Goal: Task Accomplishment & Management: Use online tool/utility

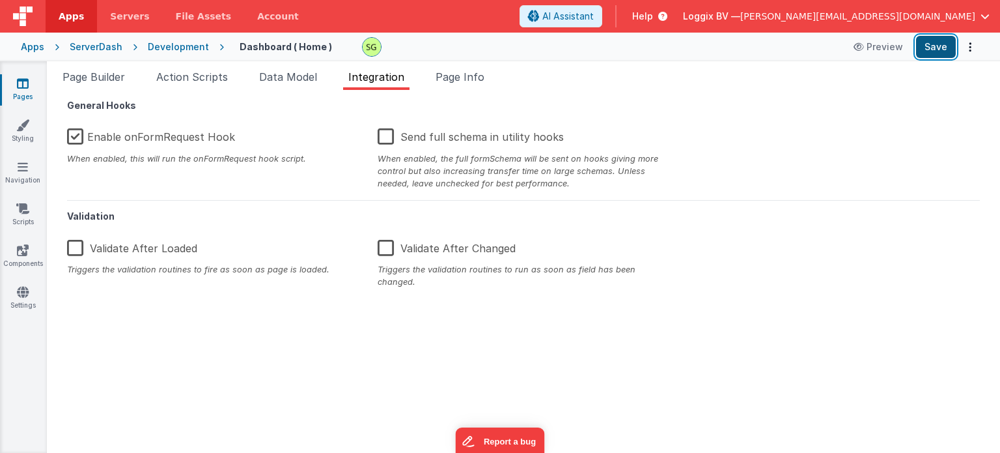
click at [935, 56] on button "Save" at bounding box center [936, 47] width 40 height 22
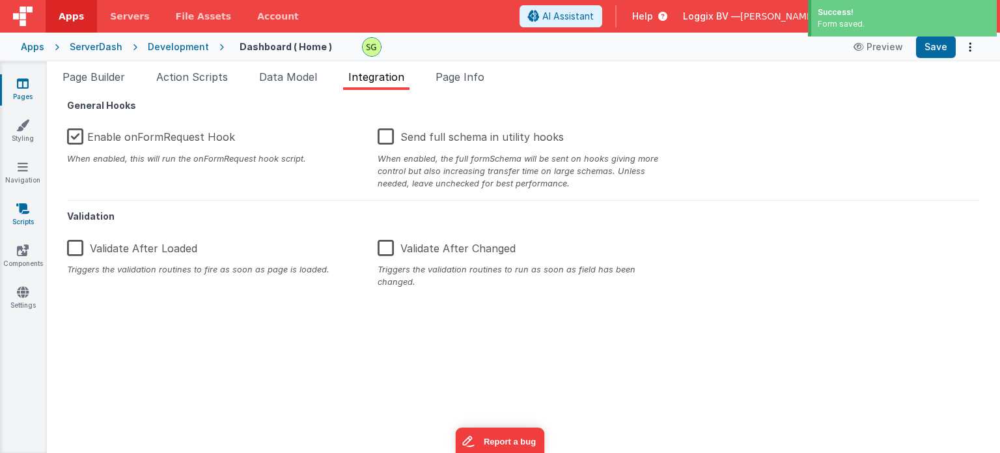
click at [23, 204] on icon at bounding box center [22, 208] width 13 height 13
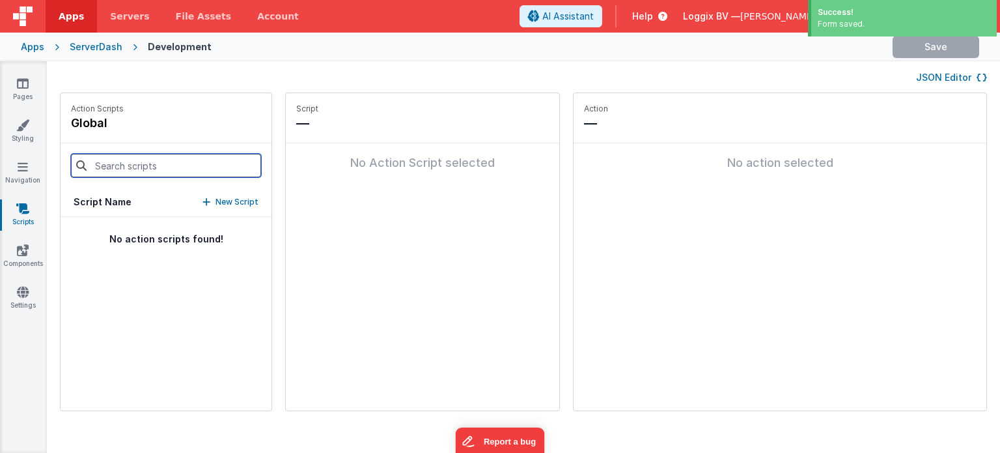
click at [175, 170] on input at bounding box center [166, 165] width 190 height 23
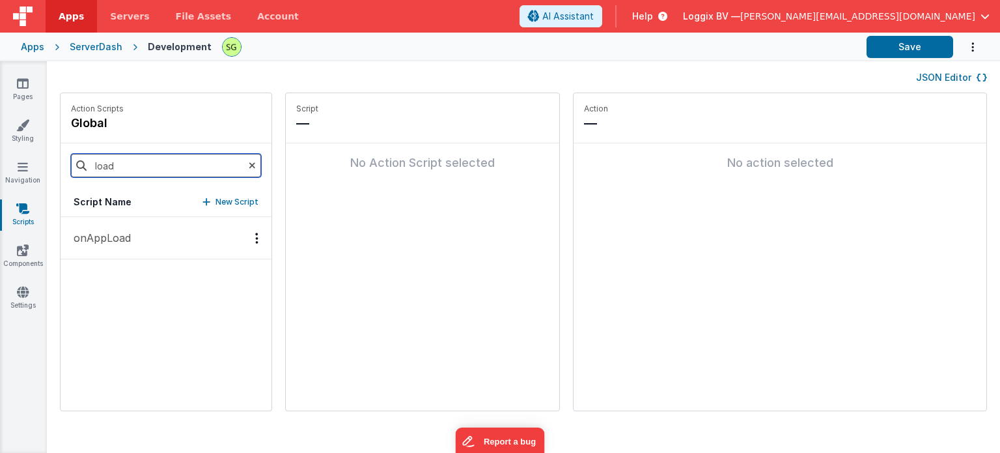
type input "load"
click at [128, 243] on p "onAppLoad" at bounding box center [98, 238] width 65 height 16
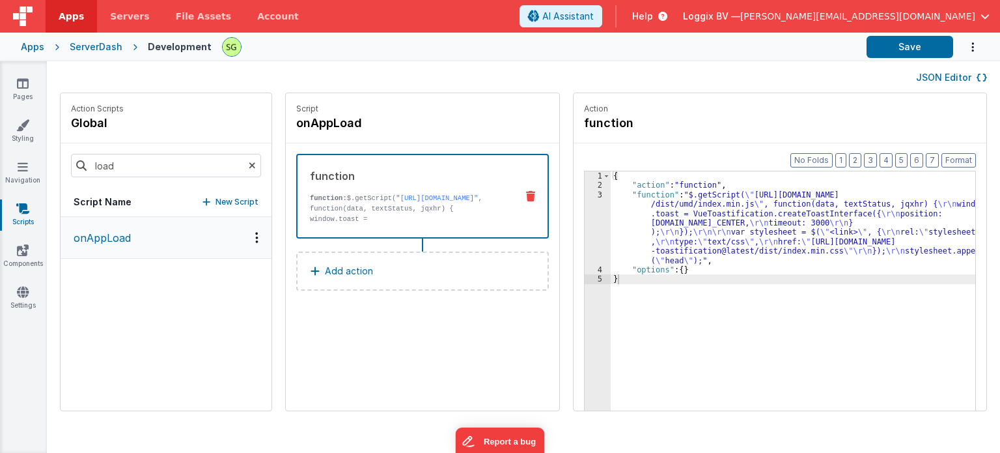
click at [249, 169] on icon at bounding box center [252, 165] width 7 height 44
click at [147, 104] on div "Action Scripts global" at bounding box center [166, 118] width 211 height 50
click at [27, 413] on div "Pages Styling Navigation Scripts Components Settings" at bounding box center [23, 256] width 47 height 391
click at [25, 76] on div "Pages Styling Navigation Scripts Components Settings" at bounding box center [23, 256] width 47 height 391
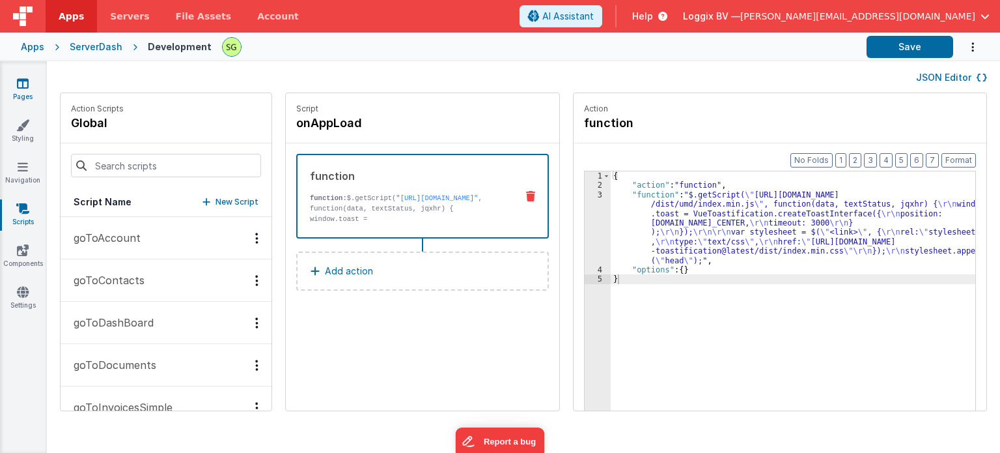
click at [25, 79] on icon at bounding box center [23, 83] width 12 height 13
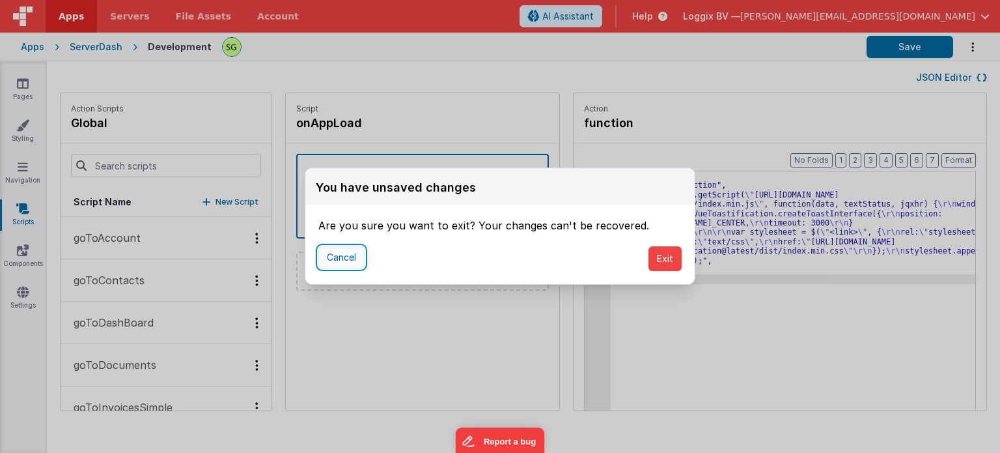
click at [346, 259] on button "Cancel" at bounding box center [341, 257] width 46 height 22
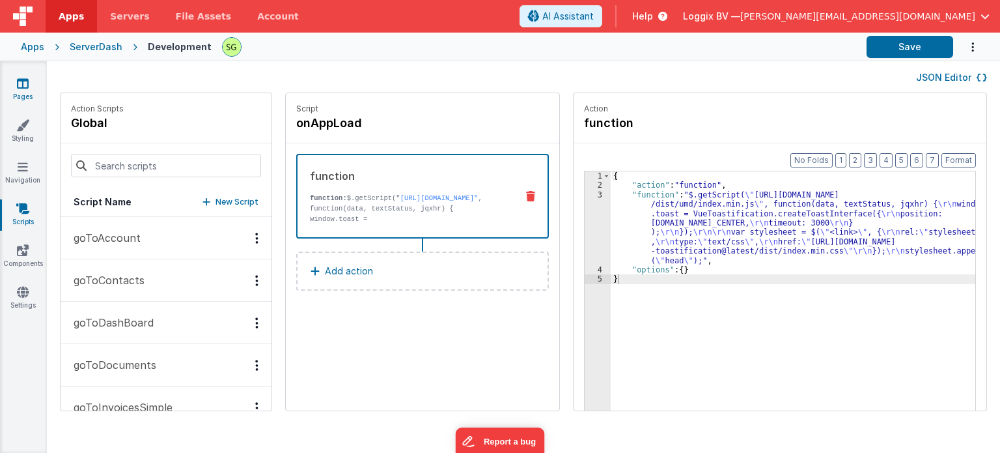
click at [12, 92] on link "Pages" at bounding box center [22, 90] width 47 height 26
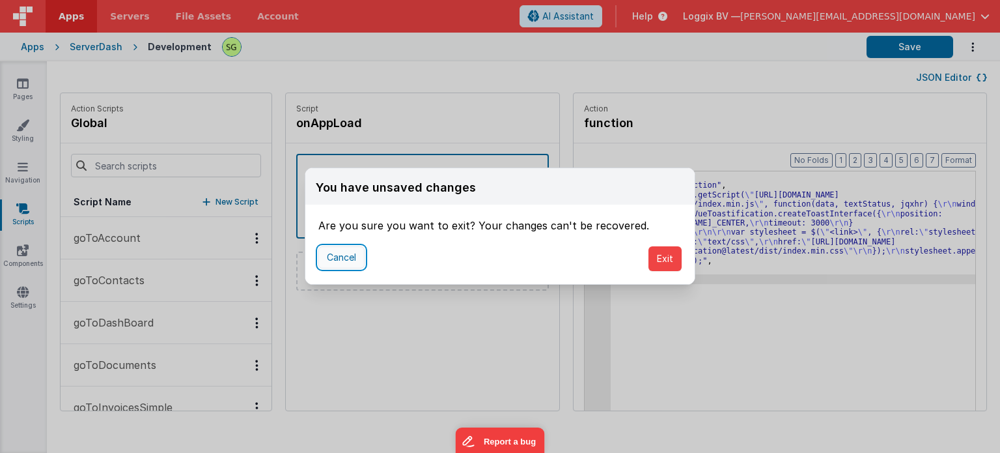
click at [326, 257] on button "Cancel" at bounding box center [341, 257] width 46 height 22
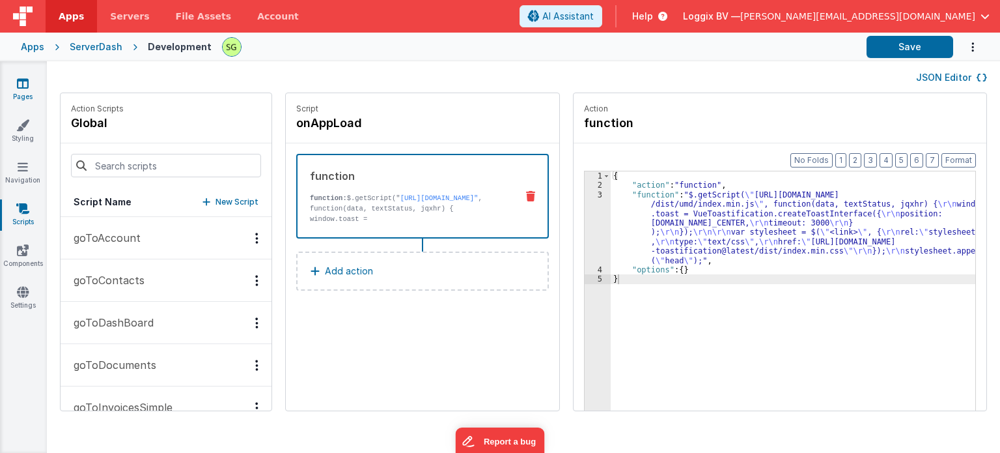
click at [23, 91] on link "Pages" at bounding box center [22, 90] width 47 height 26
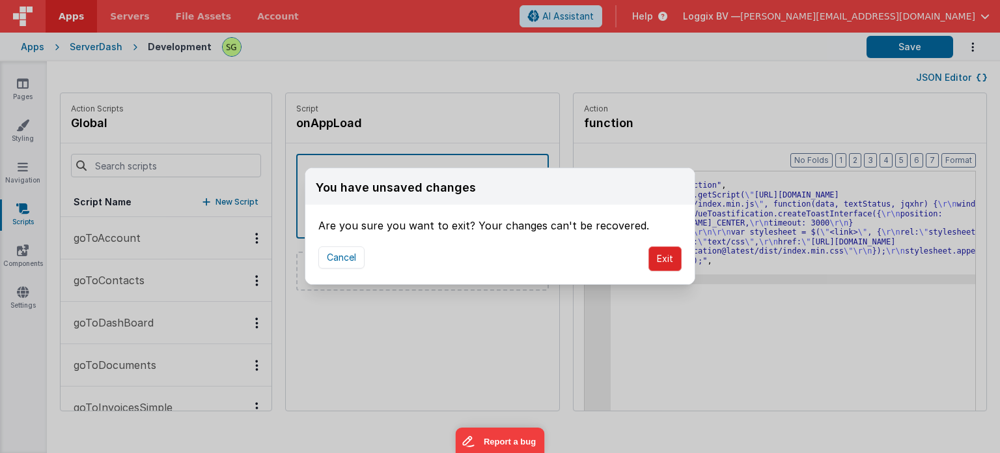
click at [663, 252] on button "Exit" at bounding box center [665, 258] width 33 height 25
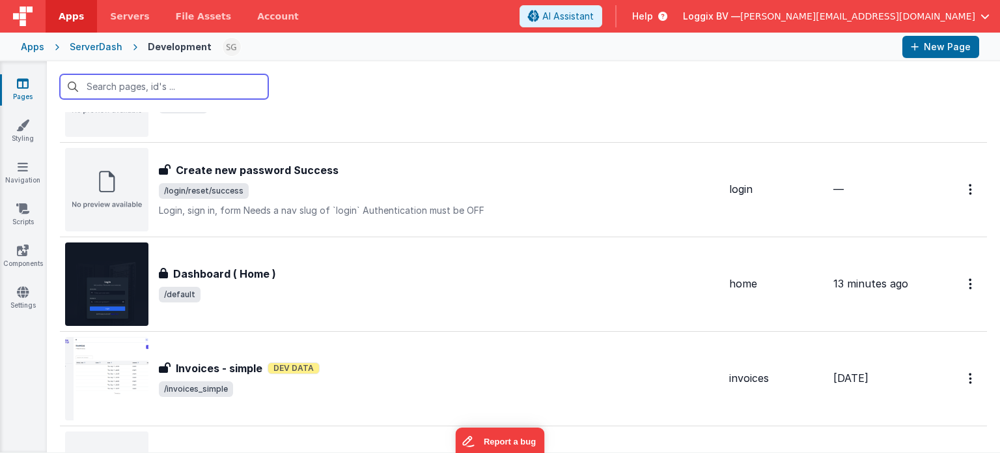
scroll to position [846, 0]
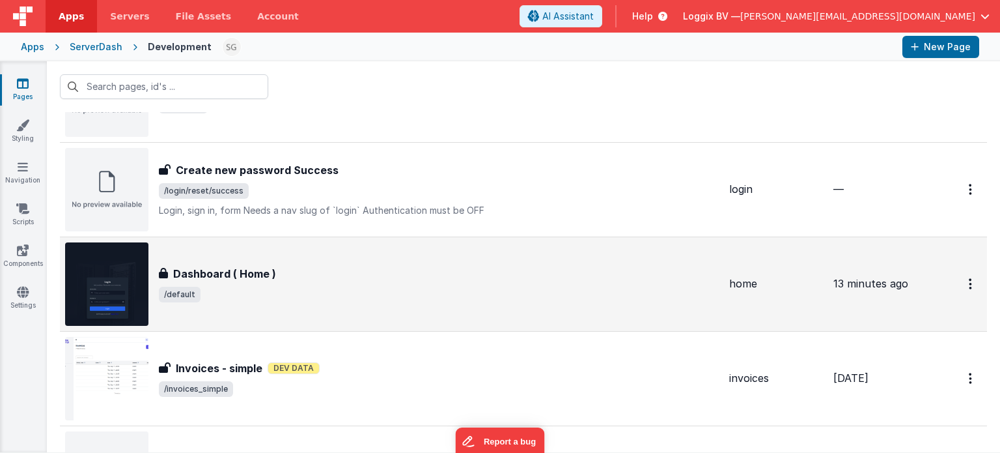
click at [397, 283] on div "Dashboard ( Home ) Dashboard ( Home ) /default" at bounding box center [439, 284] width 560 height 36
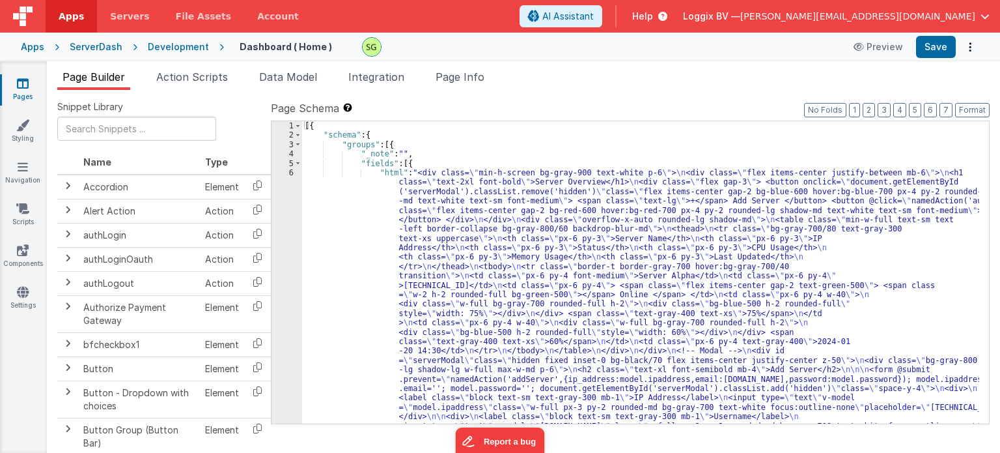
click at [291, 173] on div "6" at bounding box center [287, 332] width 31 height 328
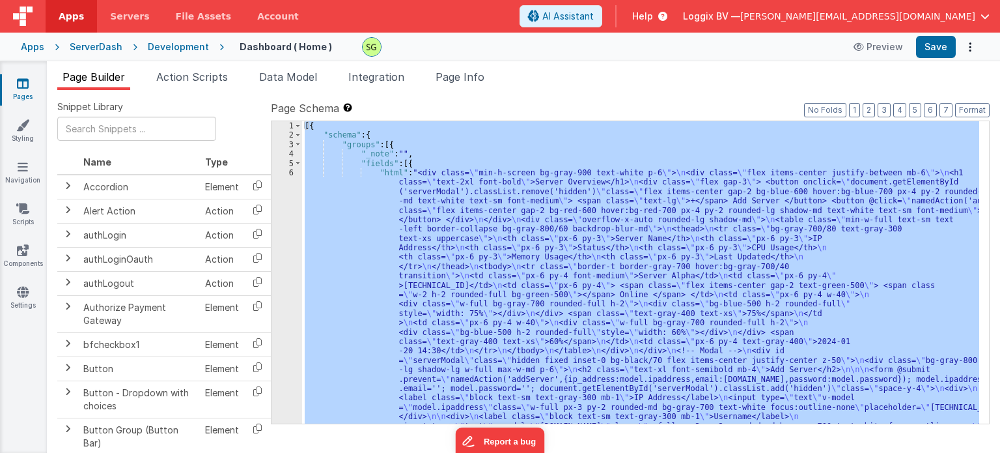
click at [291, 173] on div "6" at bounding box center [287, 332] width 31 height 328
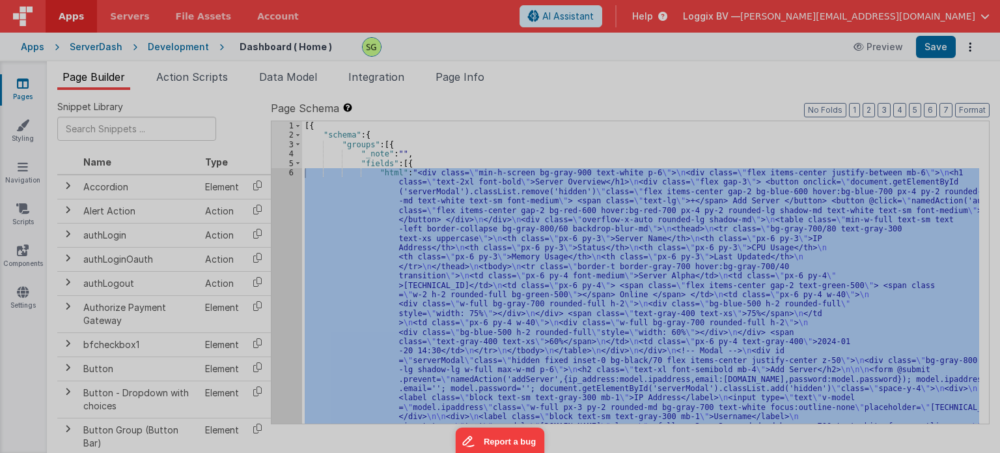
click at [291, 173] on div at bounding box center [500, 226] width 1000 height 453
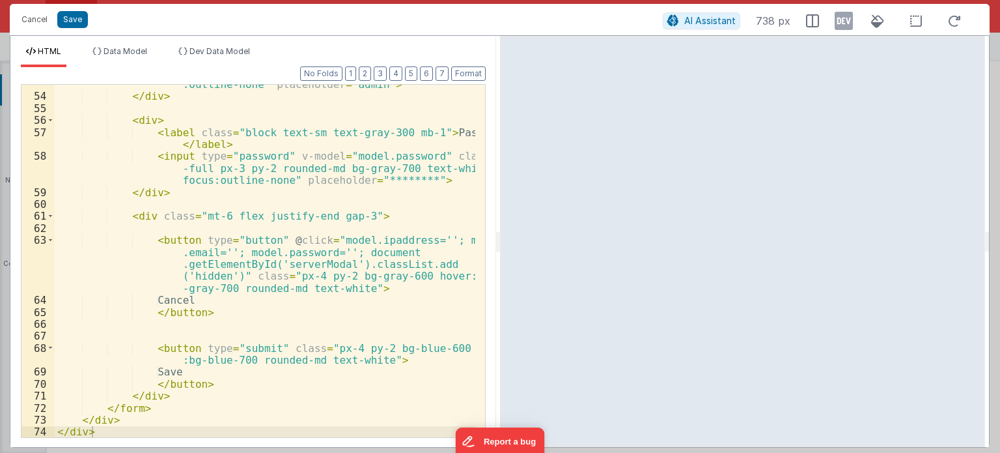
scroll to position [1013, 0]
click at [216, 382] on div "< input type = "text" v-model = "[DOMAIN_NAME]" class = "w-full px-3 py-2 round…" at bounding box center [265, 254] width 421 height 401
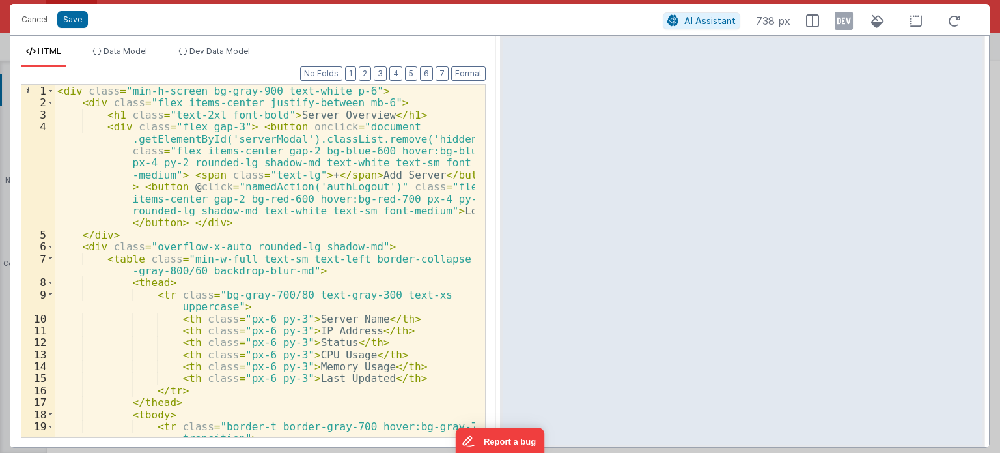
scroll to position [0, 0]
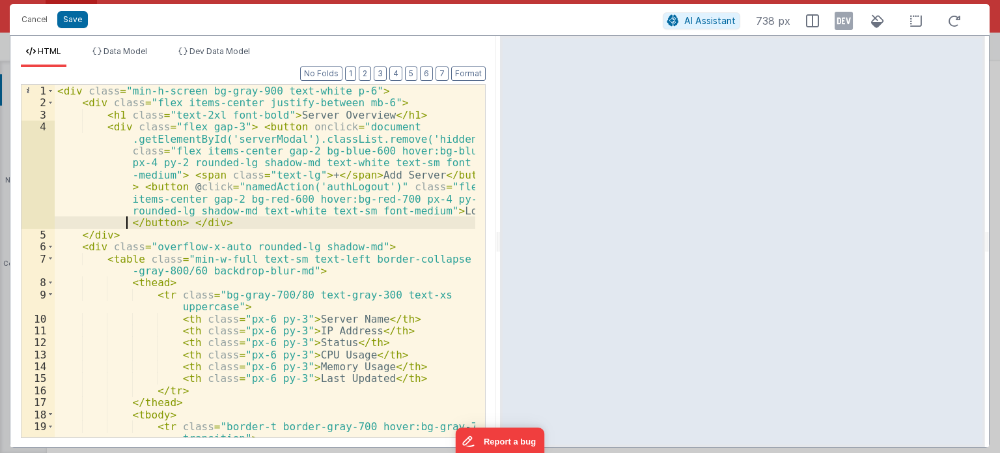
click at [122, 218] on div "< div class = "min-h-screen bg-gray-900 text-white p-6" > < div class = "flex i…" at bounding box center [265, 273] width 421 height 377
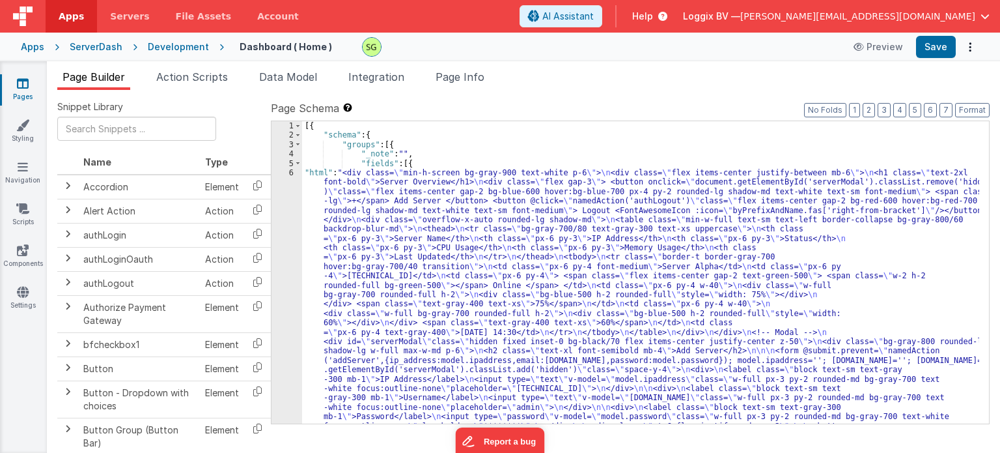
click at [291, 172] on div "6" at bounding box center [287, 318] width 31 height 300
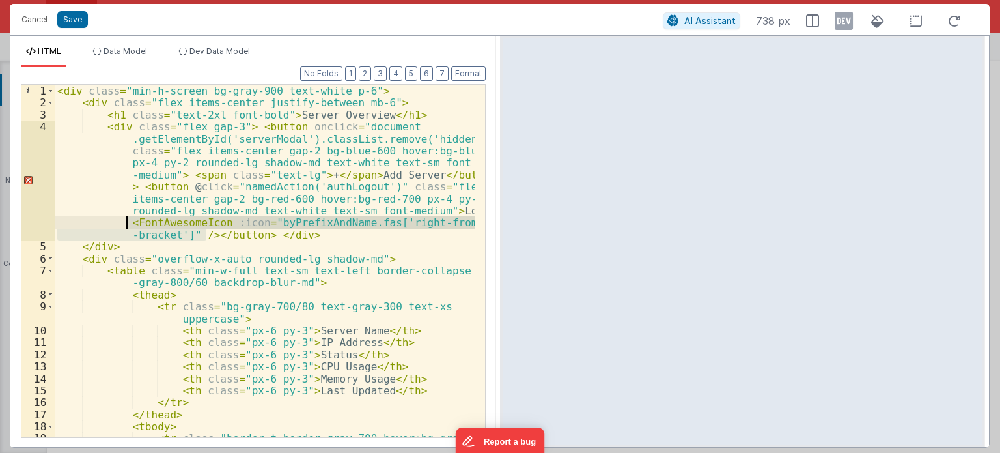
drag, startPoint x: 205, startPoint y: 234, endPoint x: 60, endPoint y: 220, distance: 145.9
click at [60, 220] on div "< div class = "min-h-screen bg-gray-900 text-white p-6" > < div class = "flex i…" at bounding box center [265, 279] width 421 height 389
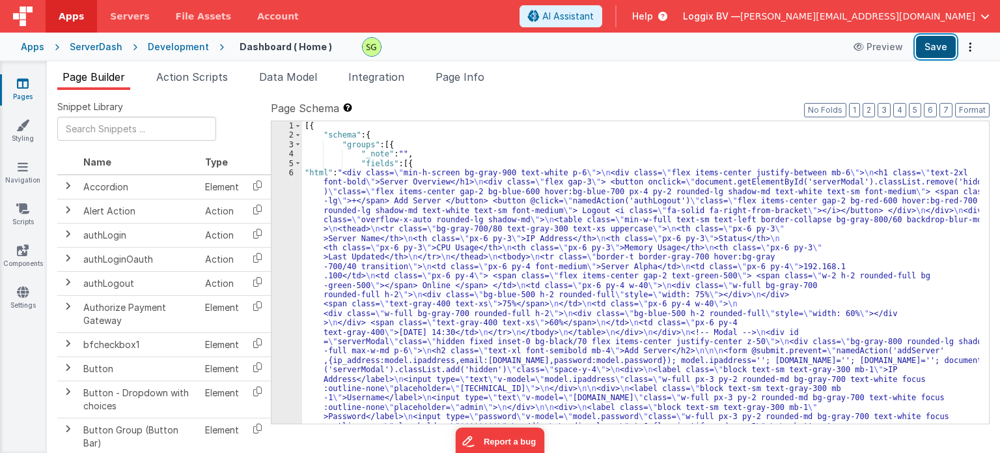
click at [940, 55] on button "Save" at bounding box center [936, 47] width 40 height 22
click at [292, 171] on div "6" at bounding box center [287, 318] width 31 height 300
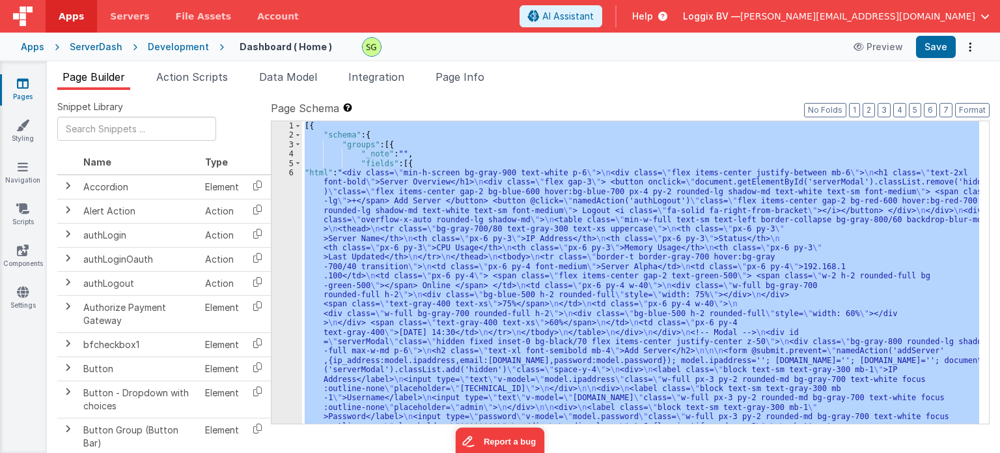
click at [292, 171] on div "6" at bounding box center [287, 318] width 31 height 300
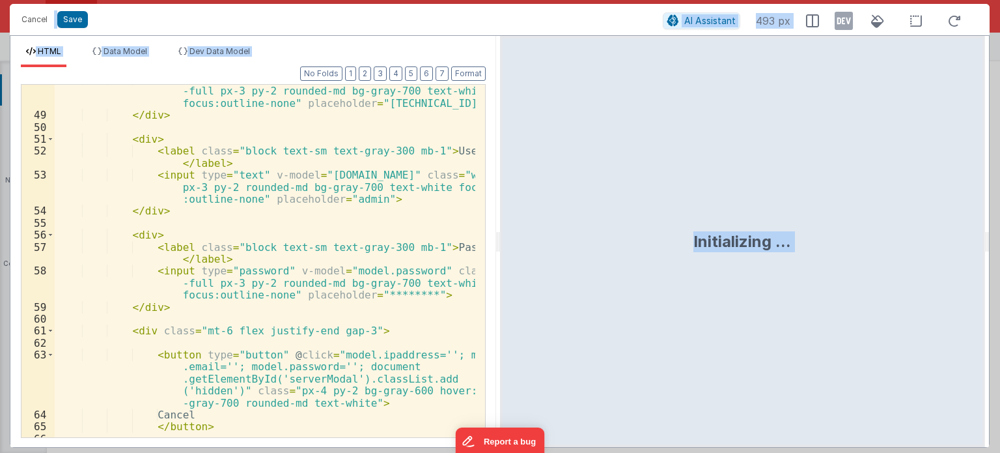
scroll to position [1025, 0]
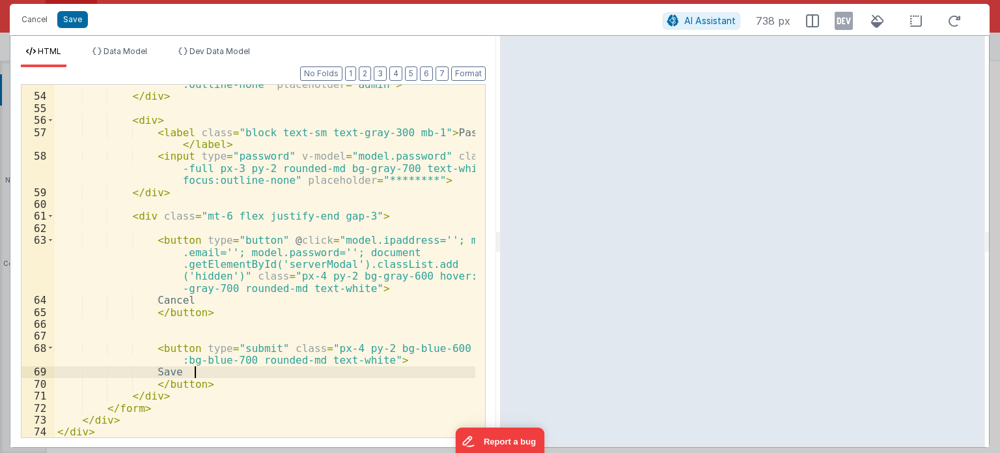
click at [240, 377] on div "< input type = "text" v-model = "[DOMAIN_NAME]" class = "w-full px-3 py-2 round…" at bounding box center [265, 254] width 421 height 401
click at [24, 24] on button "Cancel" at bounding box center [34, 19] width 39 height 18
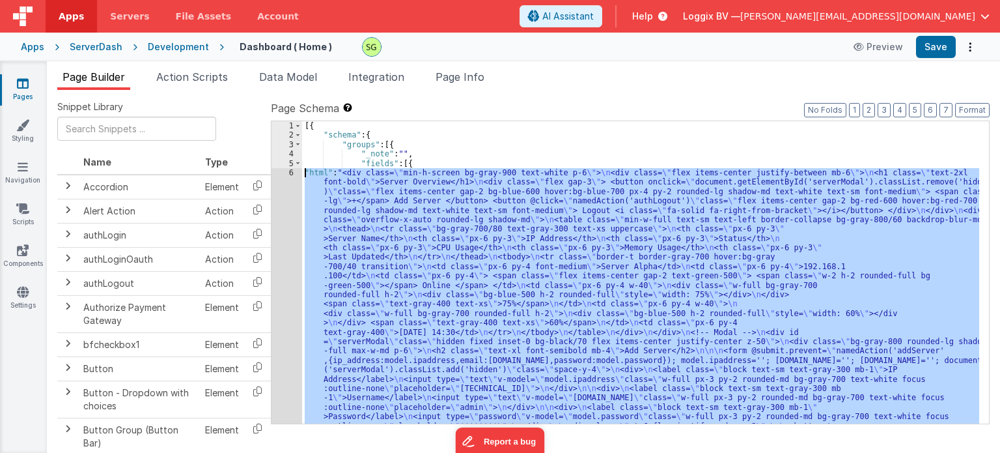
click at [474, 216] on div "[{ "schema" : { "groups" : [{ "_note" : "" , "fields" : [{ "html" : "<div class…" at bounding box center [640, 272] width 677 height 302
